Goal: Check status

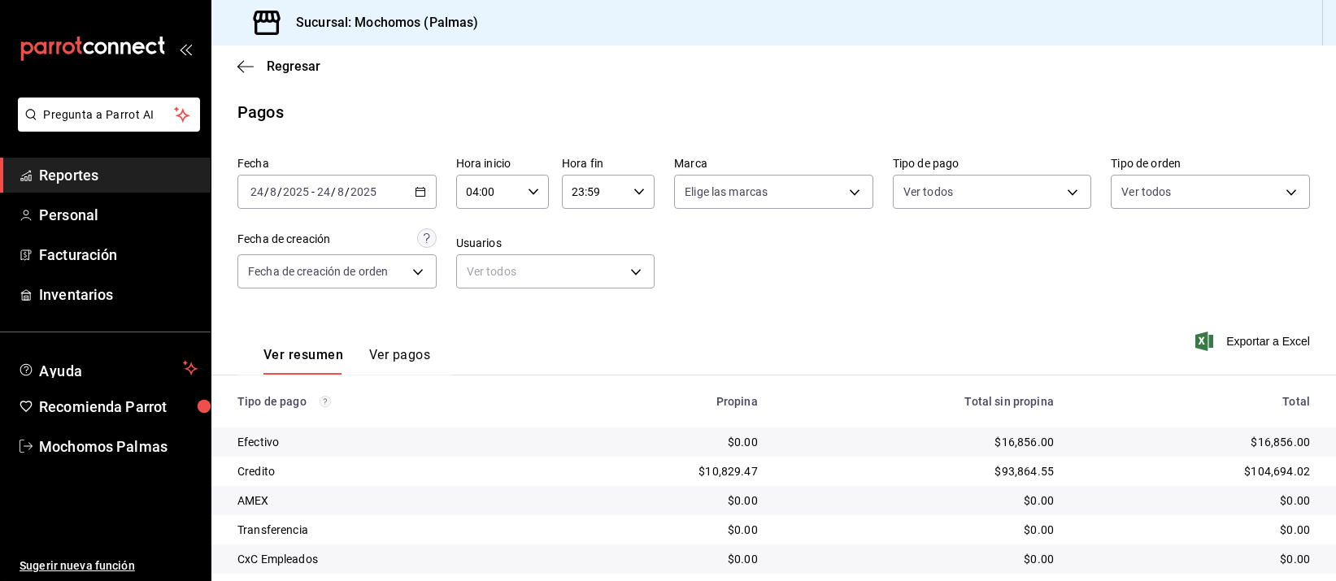
scroll to position [165, 0]
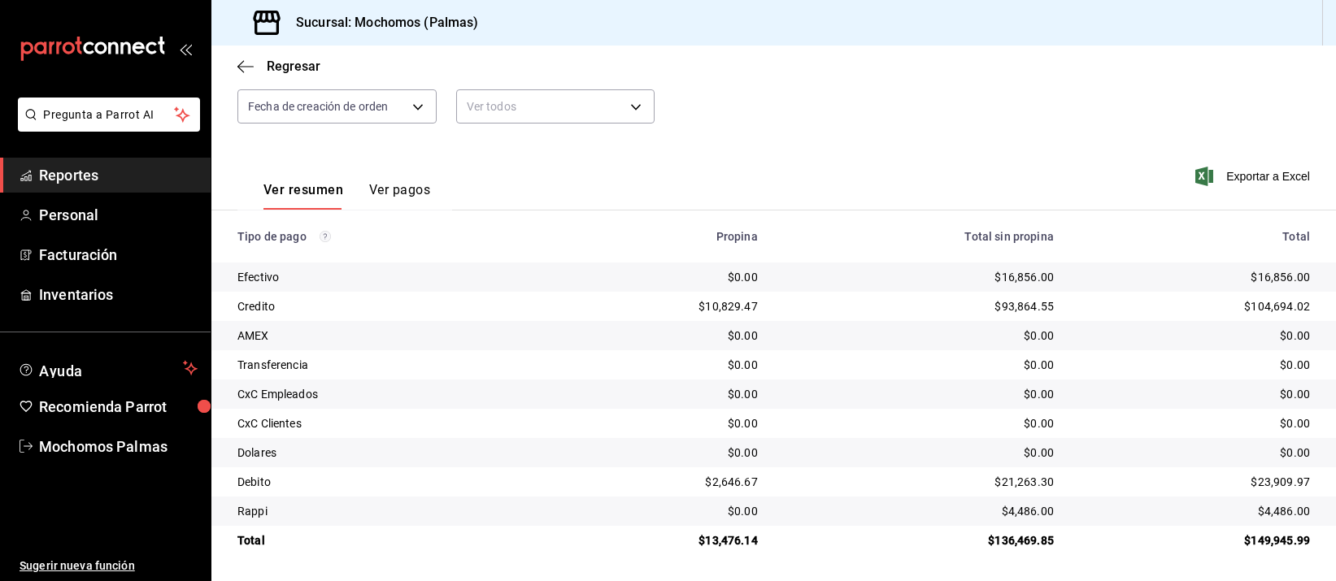
click at [1093, 290] on td "$16,856.00" at bounding box center [1201, 277] width 269 height 29
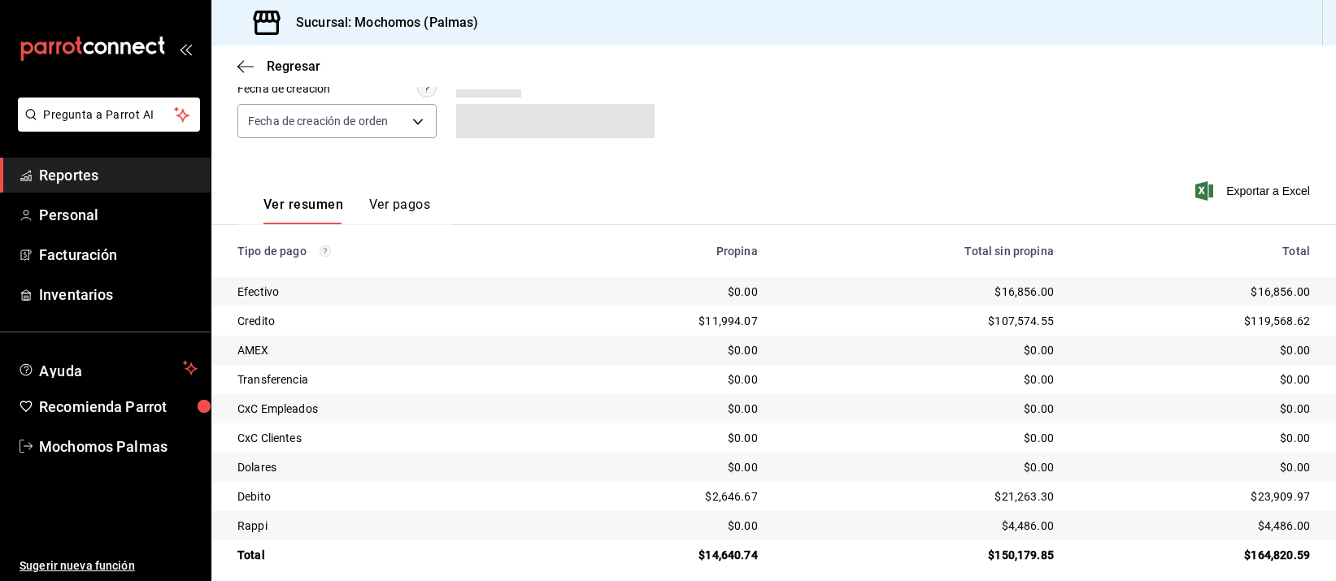
scroll to position [165, 0]
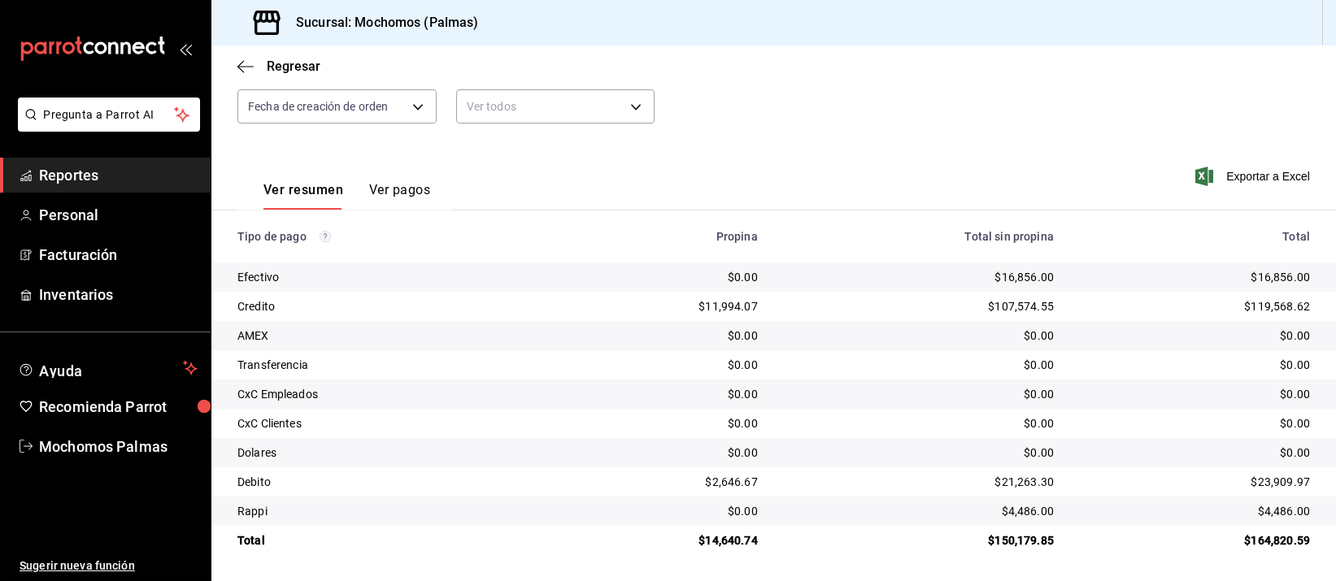
click at [1095, 191] on div "Exportar a Excel" at bounding box center [1202, 176] width 215 height 67
click at [1011, 320] on td "$107,574.55" at bounding box center [919, 306] width 296 height 29
click at [996, 466] on td "$0.00" at bounding box center [919, 452] width 296 height 29
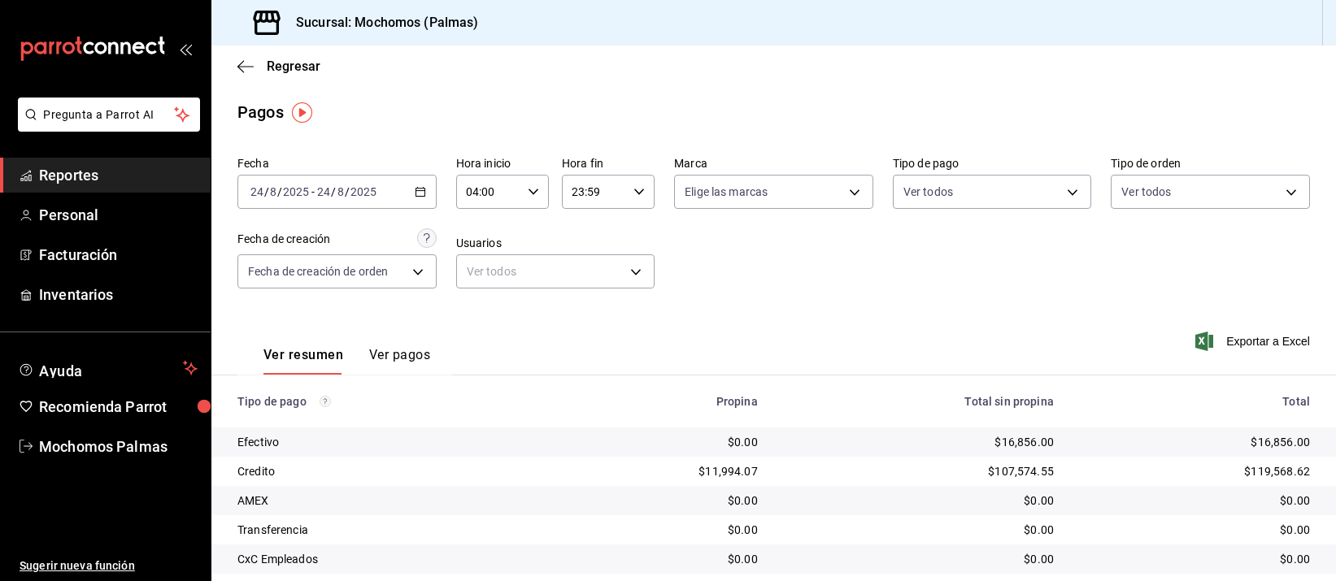
click at [841, 446] on div "$16,856.00" at bounding box center [919, 442] width 270 height 16
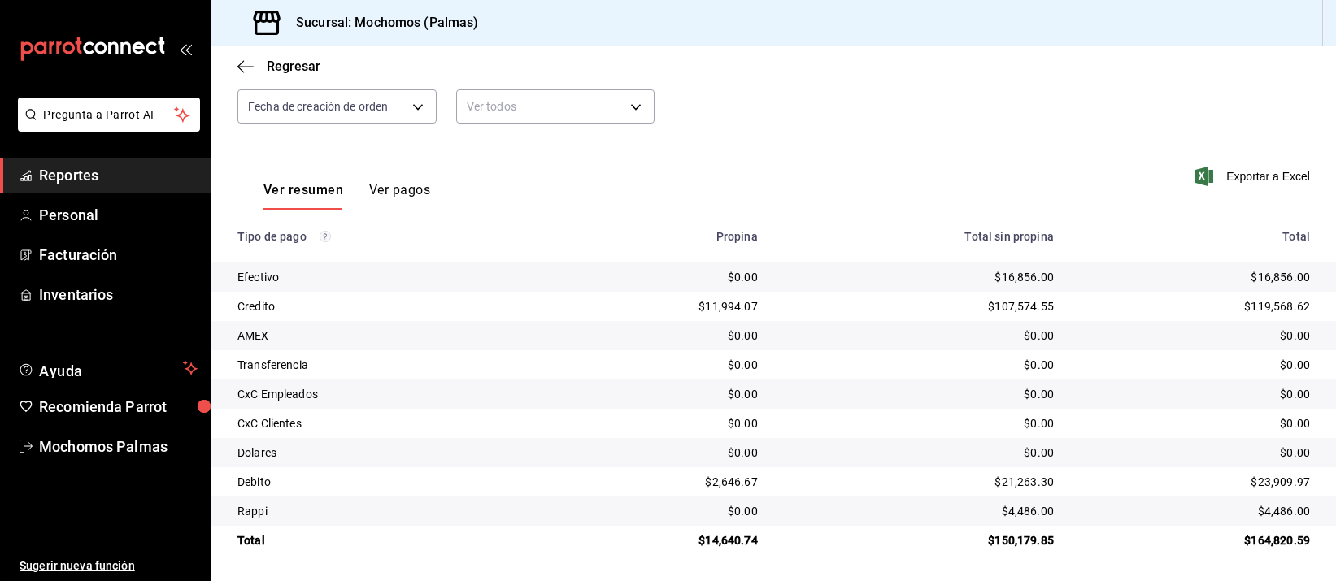
click at [836, 425] on div "$0.00" at bounding box center [919, 423] width 270 height 16
